Goal: Find specific page/section: Find specific page/section

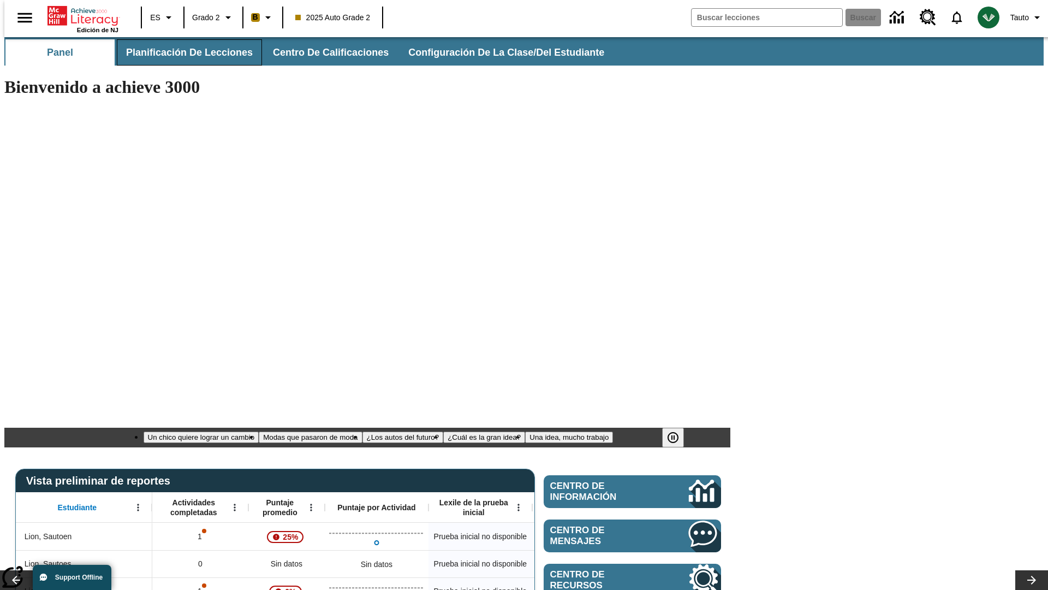
click at [183, 52] on span "Planificación de lecciones" at bounding box center [189, 52] width 127 height 13
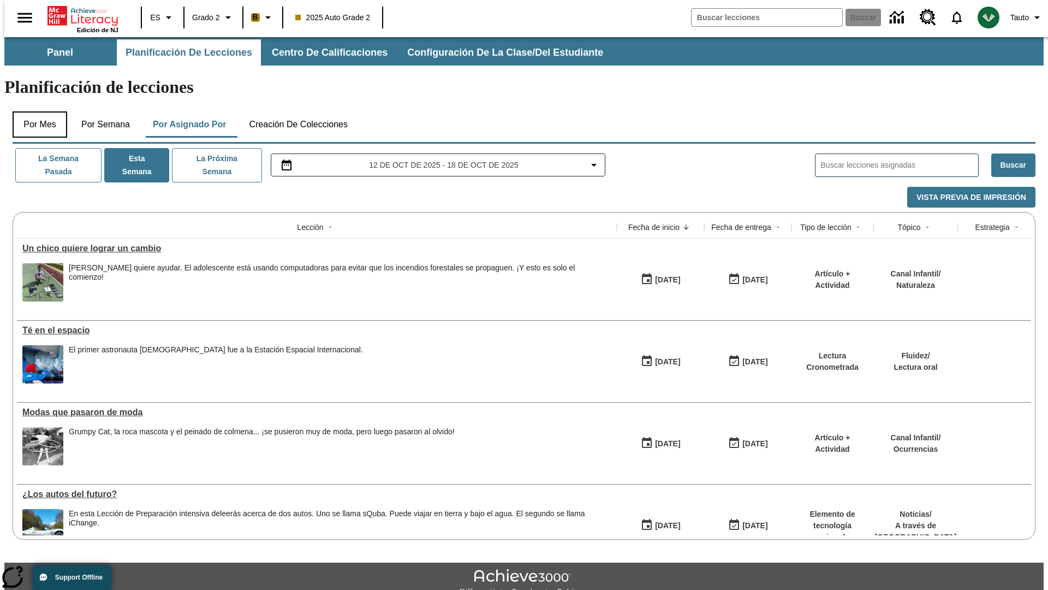
click at [35, 111] on button "Por mes" at bounding box center [40, 124] width 55 height 26
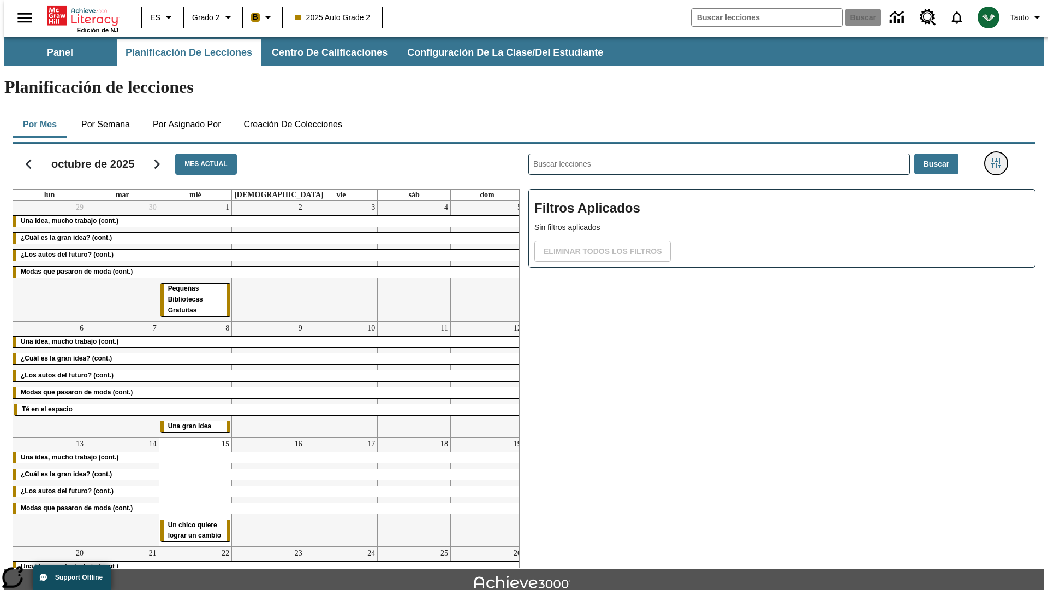
click at [1000, 158] on icon "Menú lateral de filtros" at bounding box center [997, 163] width 10 height 10
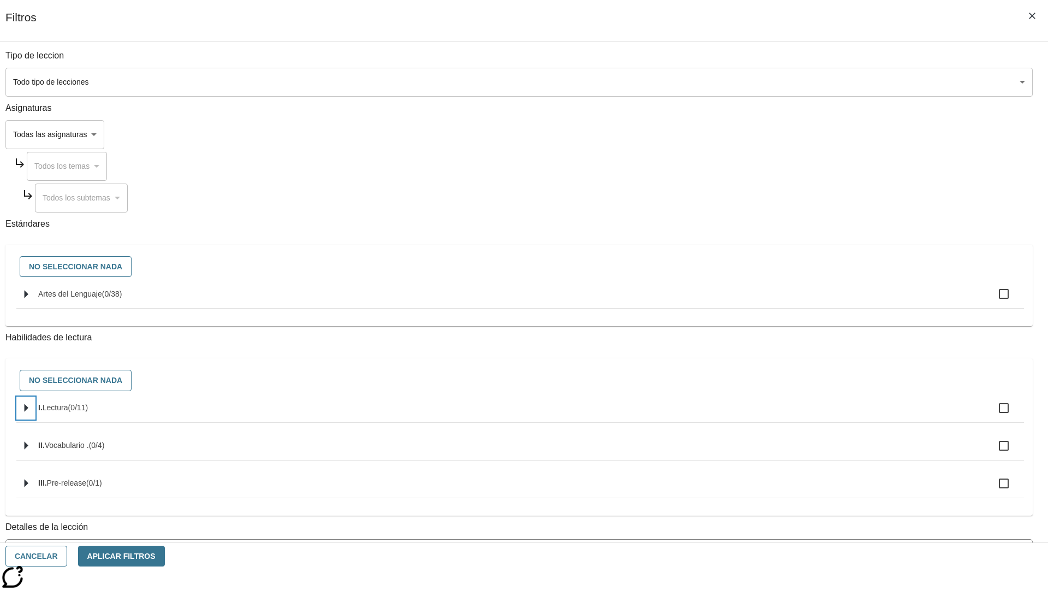
click at [28, 412] on icon "Seleccione habilidades" at bounding box center [27, 408] width 4 height 8
click at [67, 556] on button "Cancelar" at bounding box center [36, 556] width 62 height 21
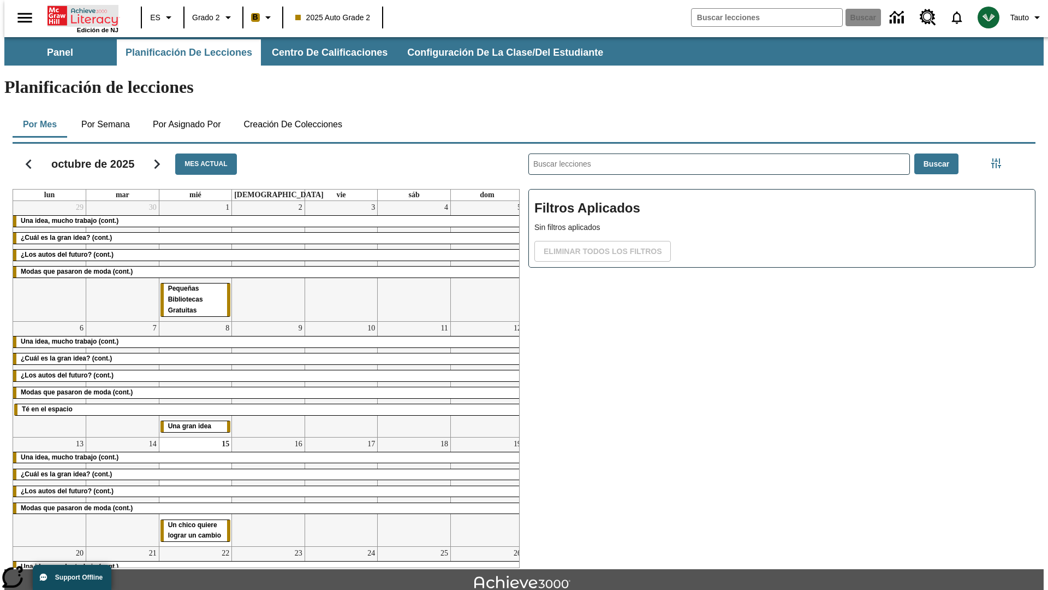
click at [79, 15] on icon "Portada" at bounding box center [84, 16] width 73 height 22
